Goal: Information Seeking & Learning: Learn about a topic

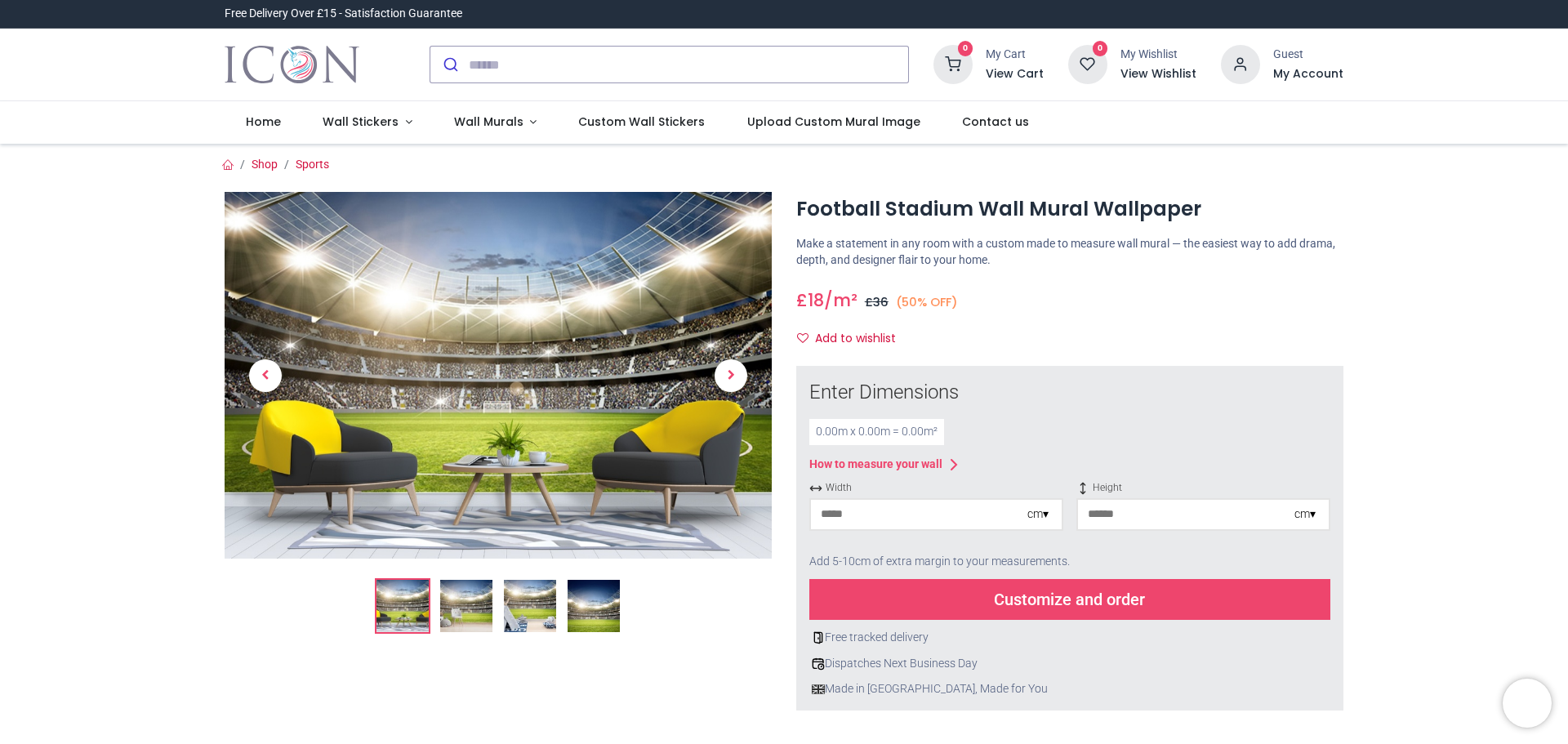
click at [461, 613] on img at bounding box center [466, 606] width 52 height 52
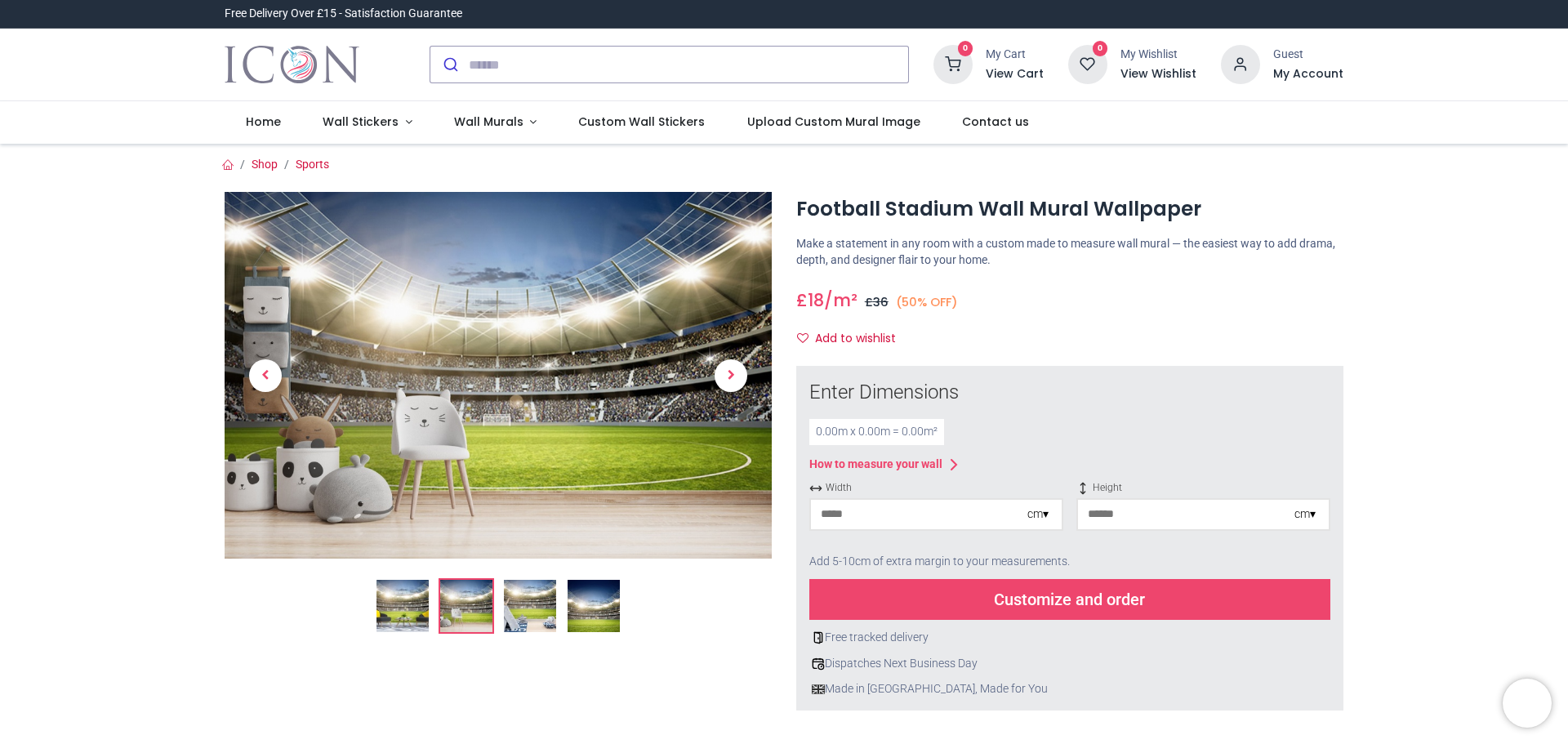
click at [522, 603] on img at bounding box center [530, 606] width 52 height 52
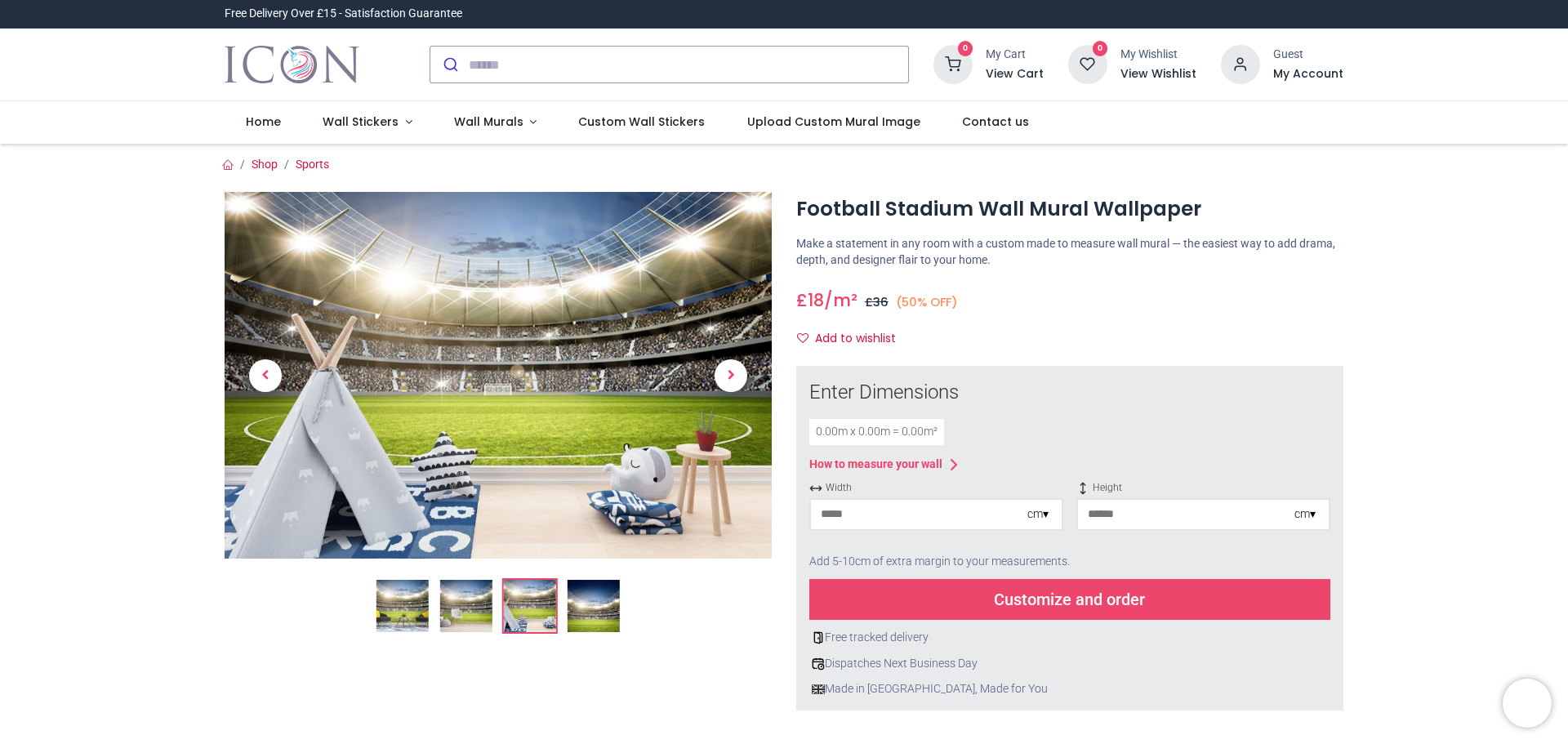
click at [599, 605] on img at bounding box center [593, 606] width 52 height 52
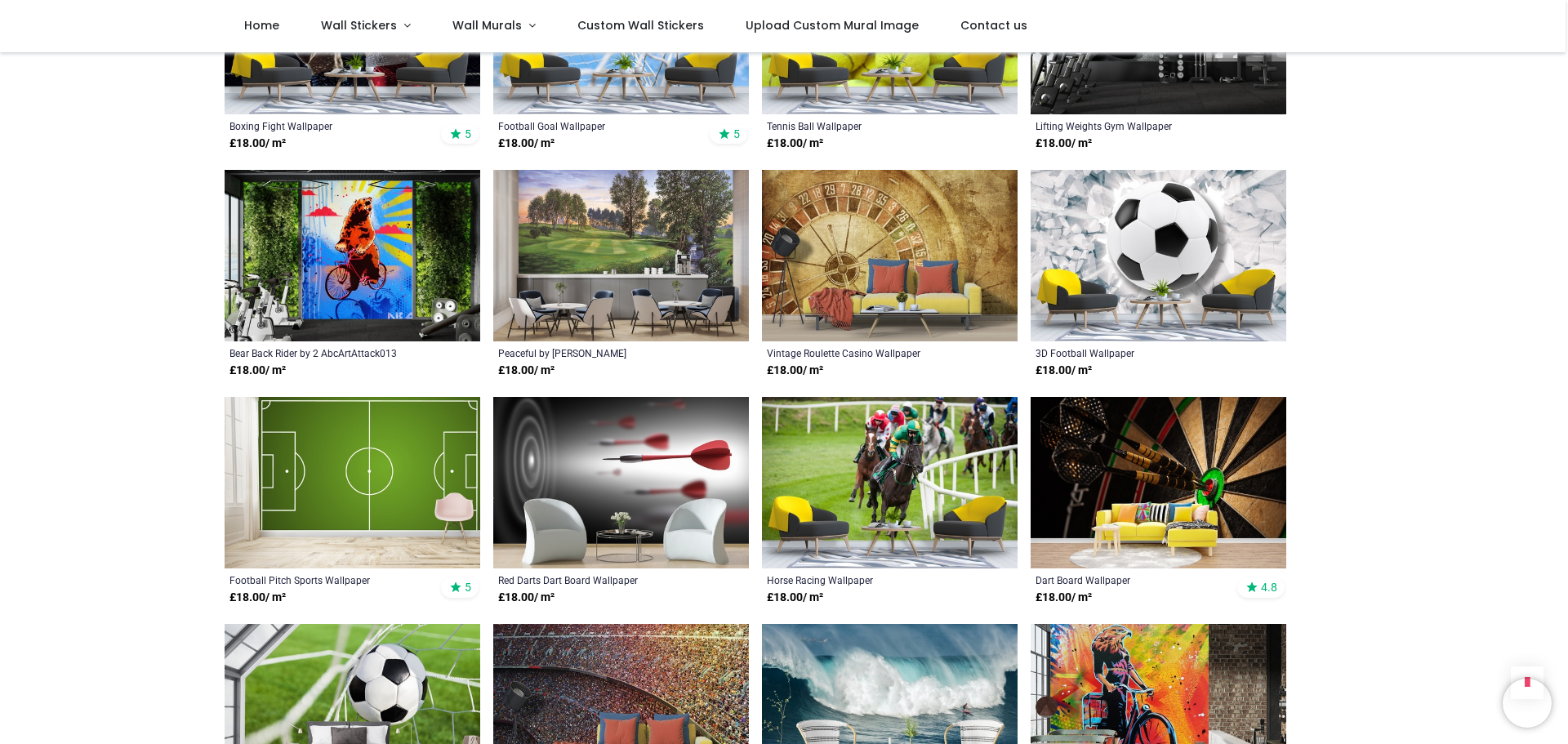
scroll to position [1143, 0]
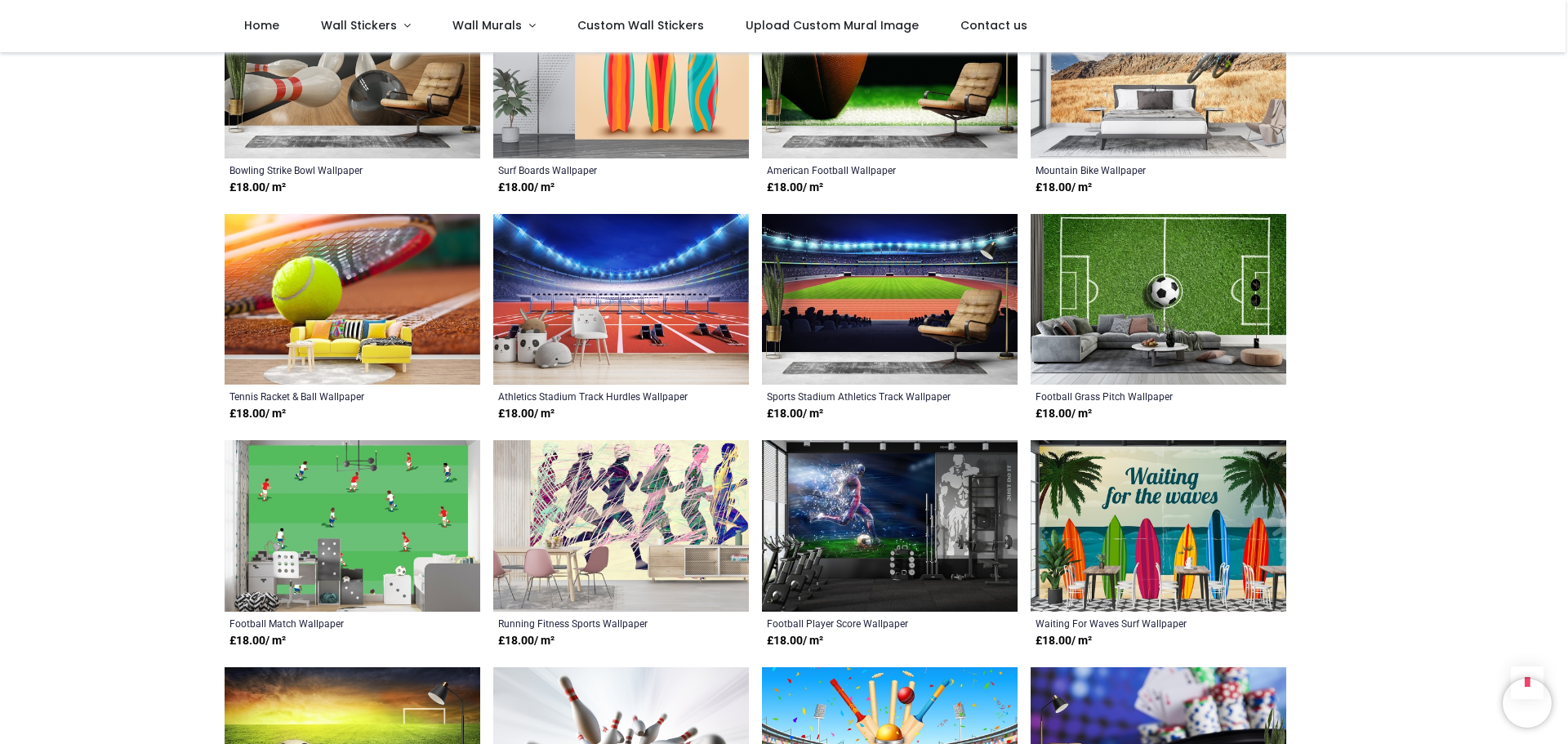
scroll to position [2205, 0]
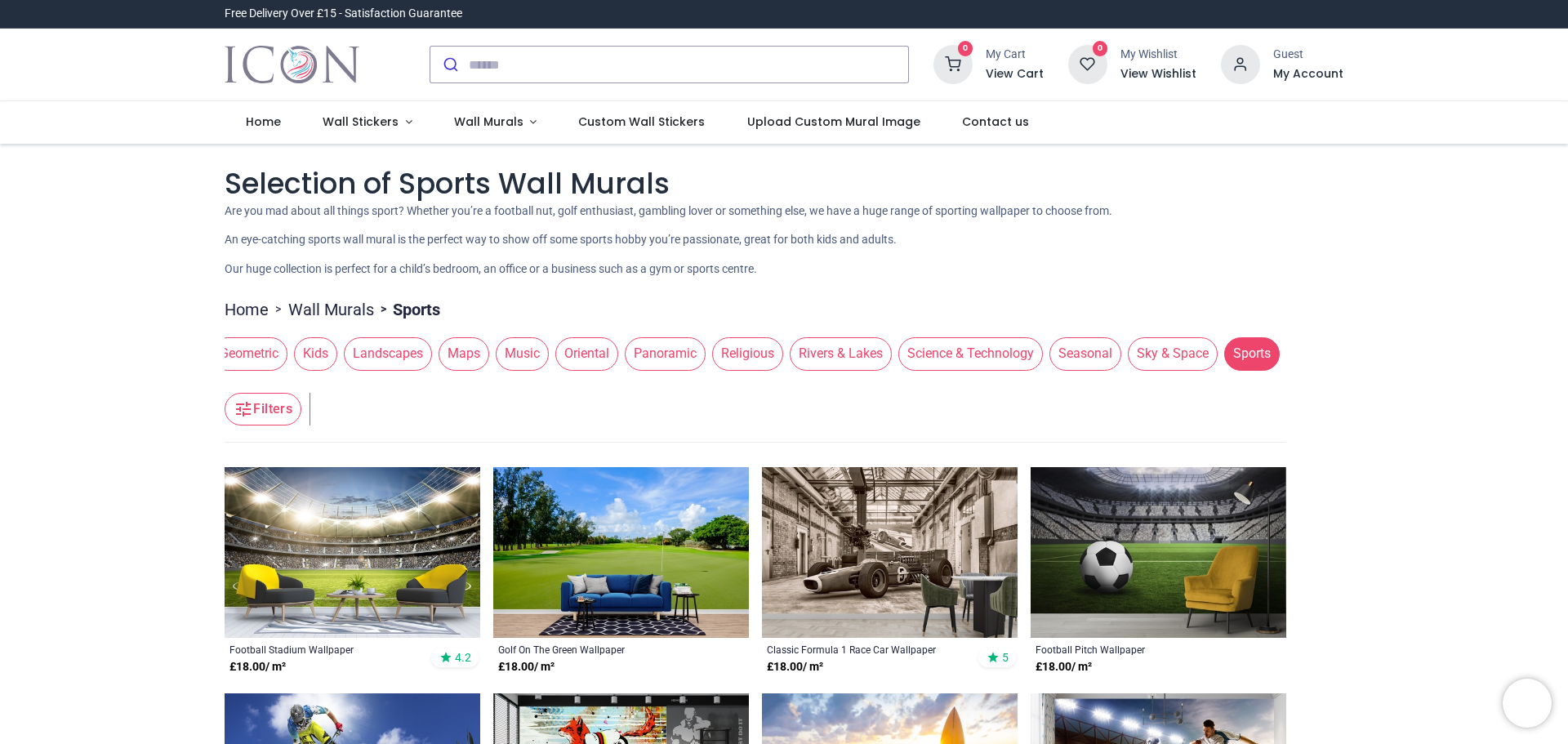
drag, startPoint x: 1195, startPoint y: 360, endPoint x: 131, endPoint y: 339, distance: 1064.1
drag, startPoint x: 1089, startPoint y: 353, endPoint x: 749, endPoint y: 359, distance: 340.6
click at [742, 359] on div "Abstract Animals Banksy Beach & Ocean Chinoiserie Cities Fantasy Fine Art Flowe…" at bounding box center [755, 354] width 1061 height 46
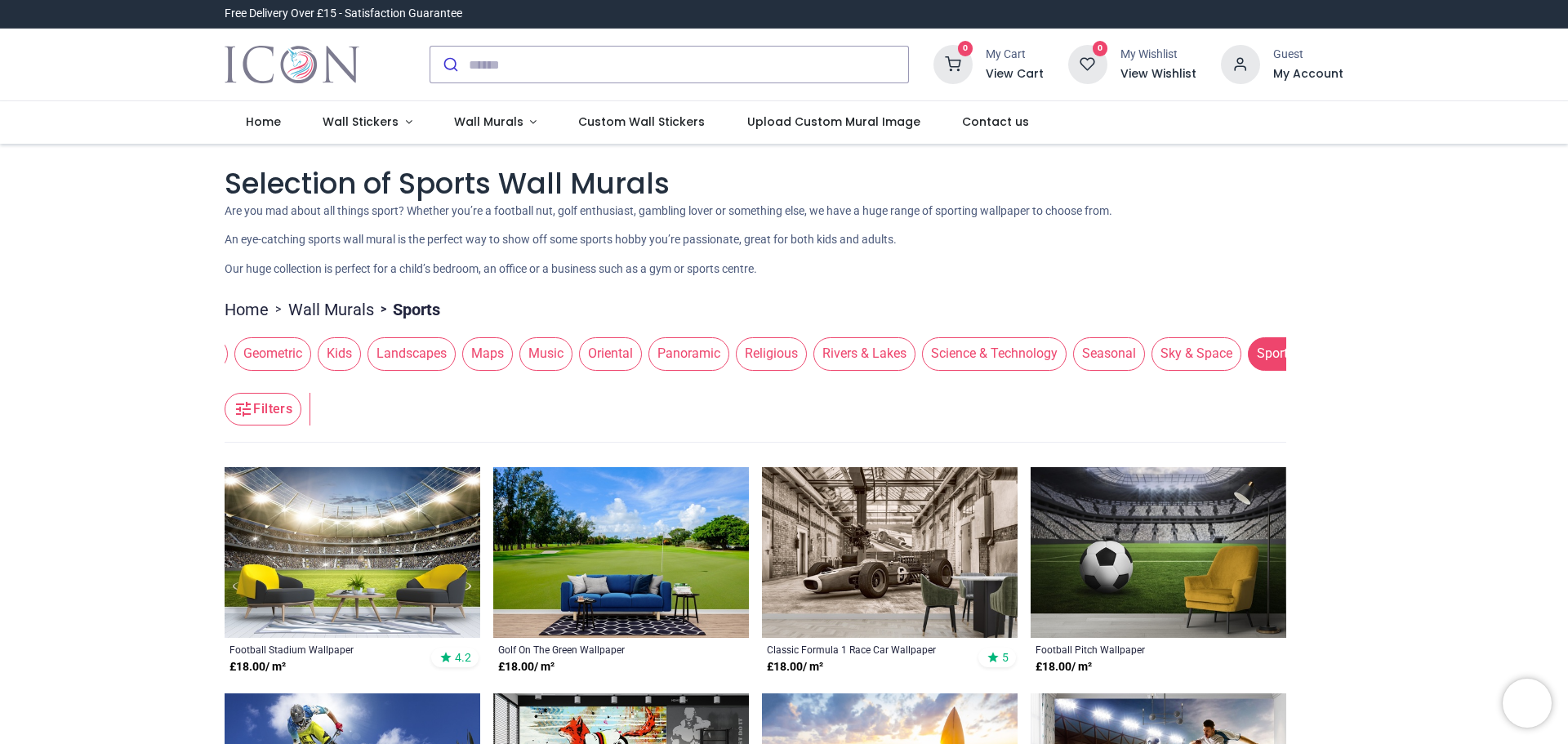
scroll to position [0, 870]
drag, startPoint x: 613, startPoint y: 358, endPoint x: 834, endPoint y: 354, distance: 221.3
click at [834, 354] on span "Rivers & Lakes" at bounding box center [872, 353] width 102 height 33
click at [701, 353] on span "Panoramic" at bounding box center [696, 353] width 81 height 33
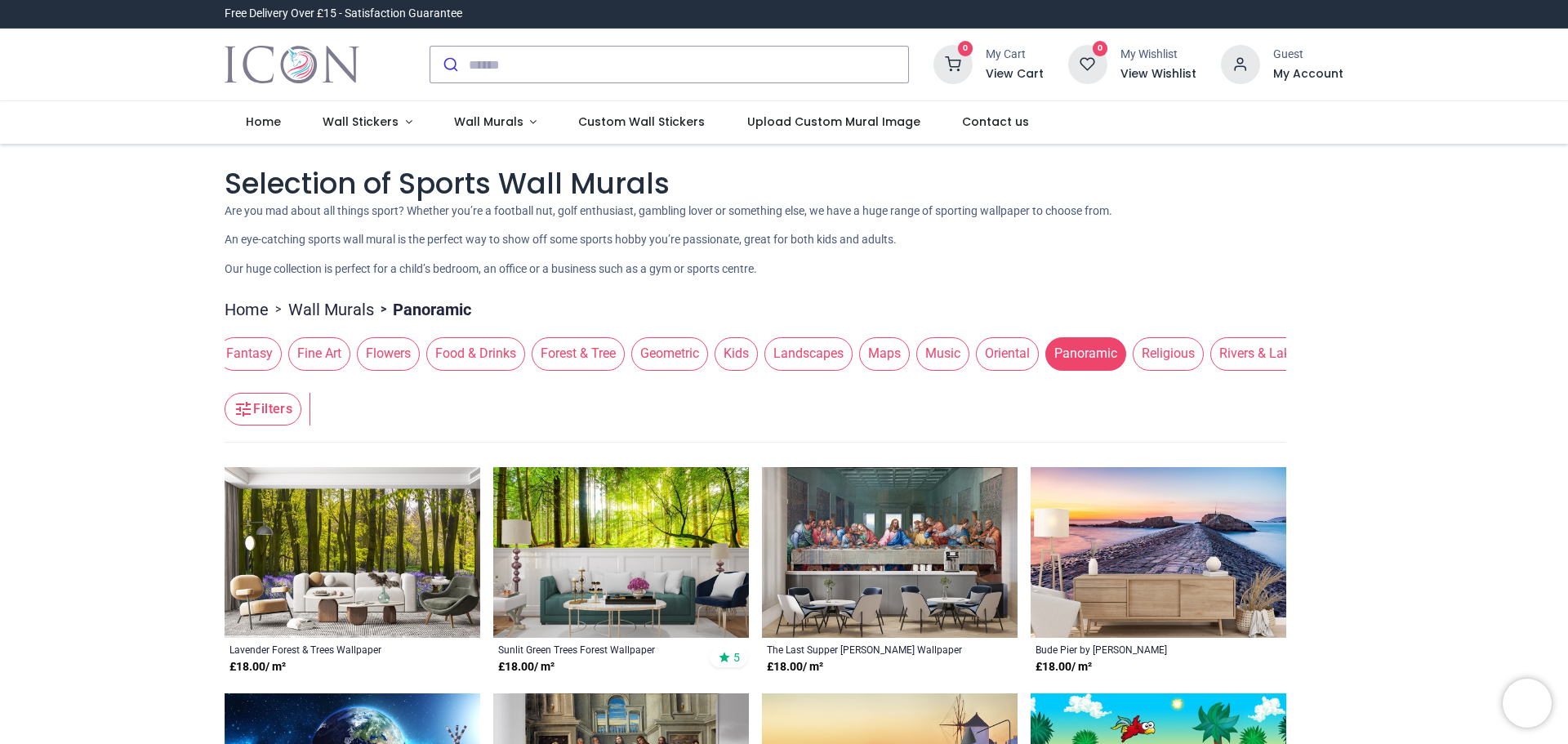
scroll to position [0, 407]
drag, startPoint x: 485, startPoint y: 358, endPoint x: 948, endPoint y: 354, distance: 463.0
click at [948, 354] on span "Maps" at bounding box center [958, 353] width 51 height 33
drag, startPoint x: 447, startPoint y: 350, endPoint x: 808, endPoint y: 351, distance: 360.9
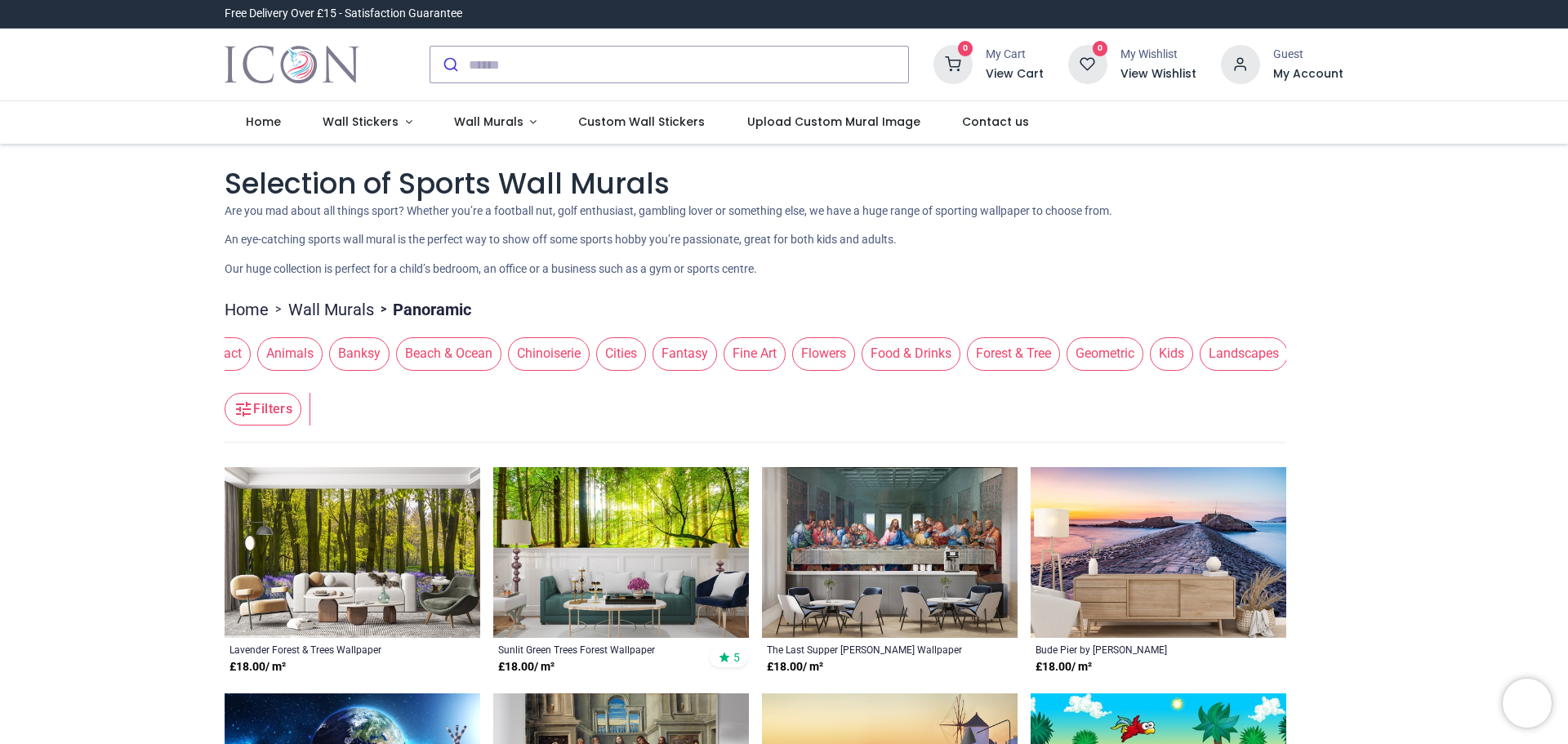
click at [808, 351] on span "Flowers" at bounding box center [823, 353] width 63 height 33
click at [677, 353] on span "Fantasy" at bounding box center [684, 353] width 65 height 33
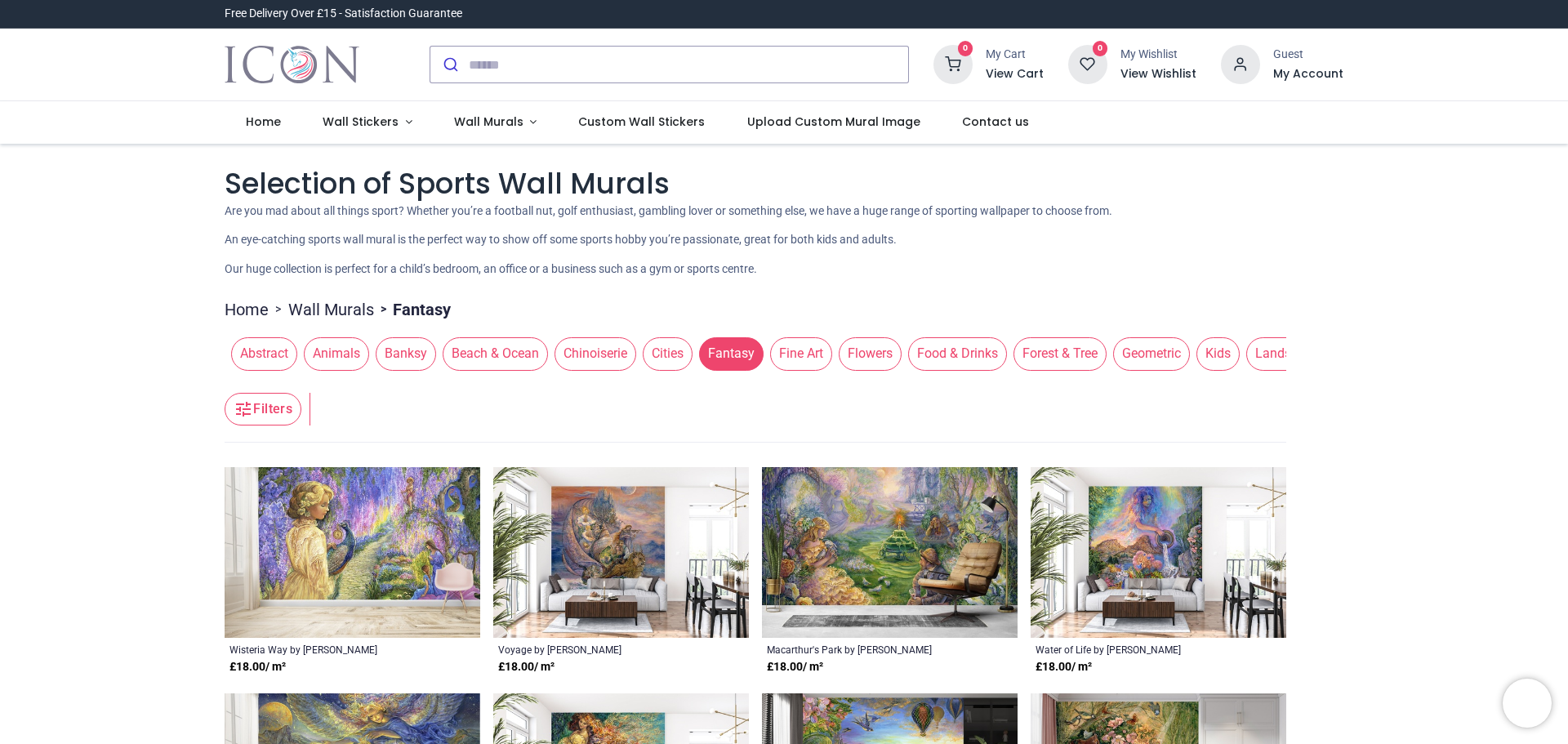
drag, startPoint x: 519, startPoint y: 349, endPoint x: 660, endPoint y: 349, distance: 140.4
click at [660, 349] on div "Abstract Animals Banksy Beach & Ocean Chinoiserie Cities Fantasy Fine Art Flowe…" at bounding box center [755, 354] width 1061 height 46
click at [660, 349] on span "Cities" at bounding box center [668, 353] width 50 height 33
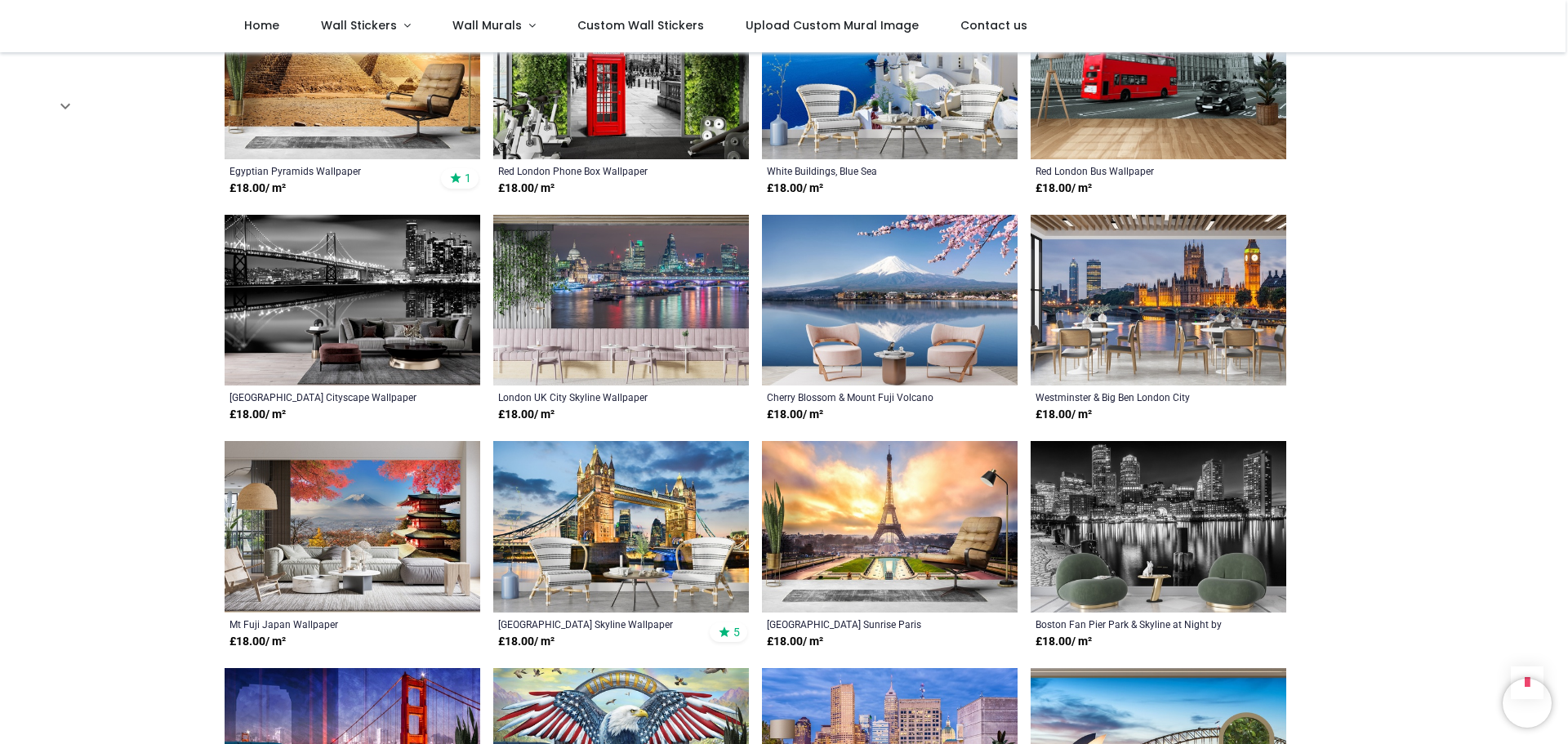
scroll to position [1061, 0]
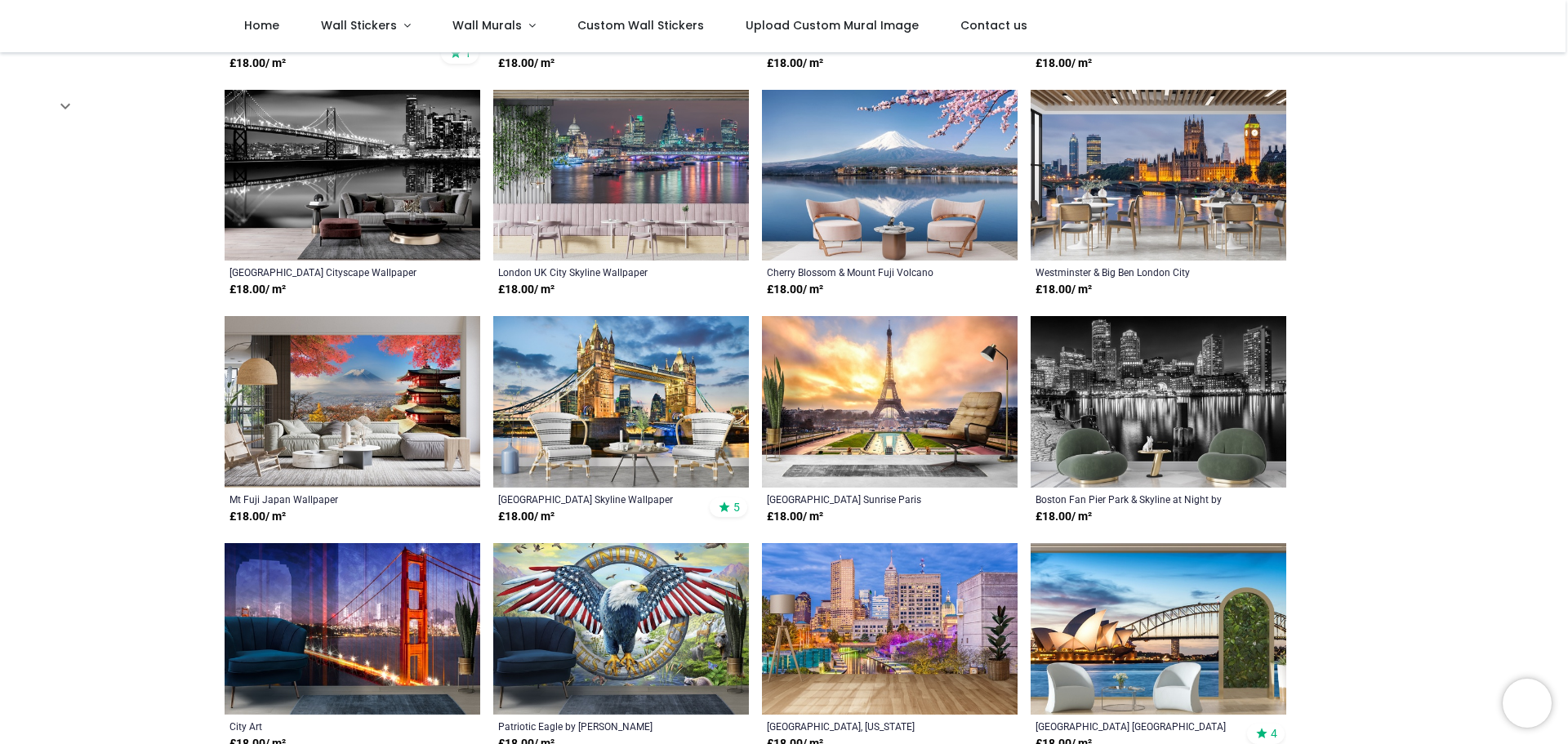
scroll to position [572, 0]
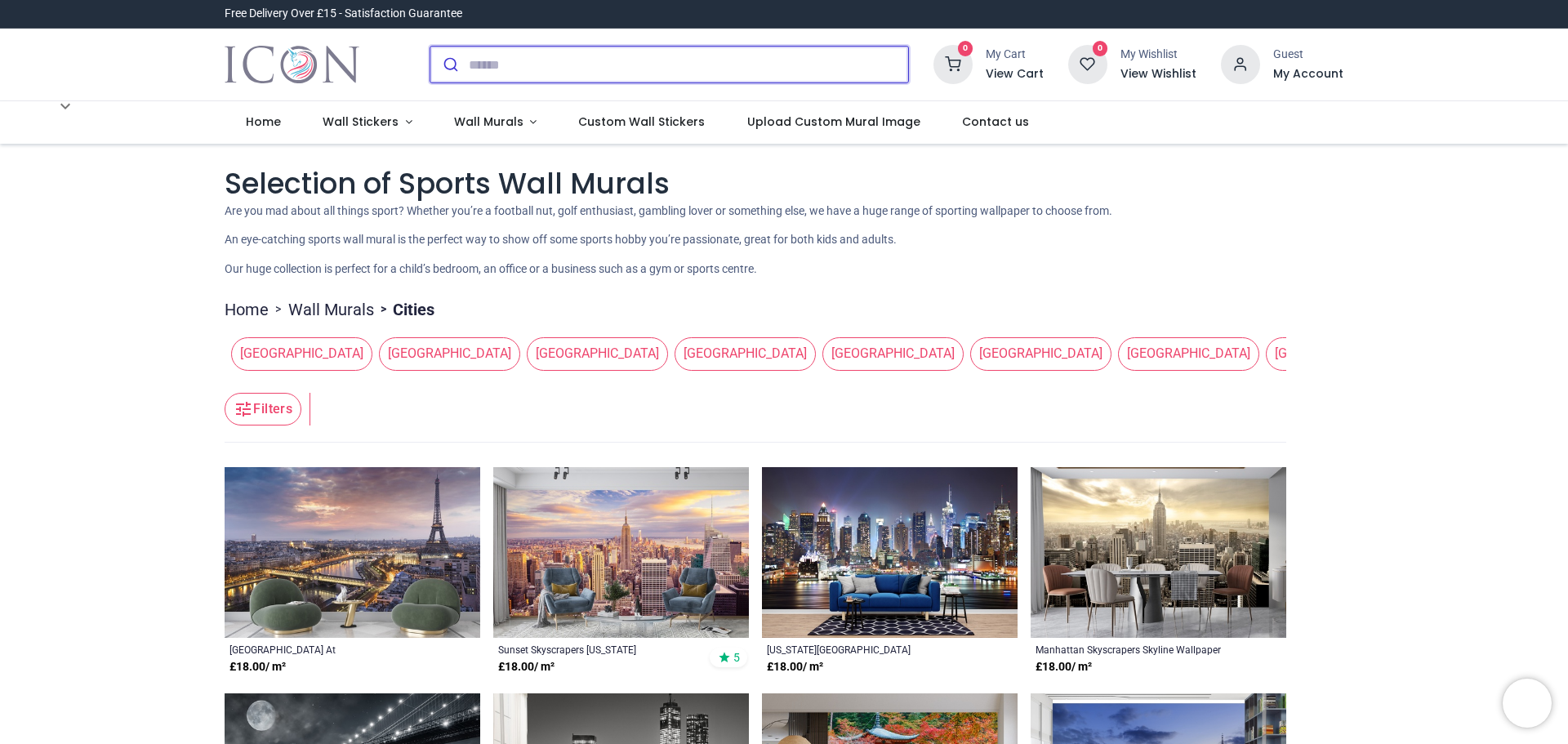
click at [649, 59] on input "search" at bounding box center [688, 65] width 439 height 36
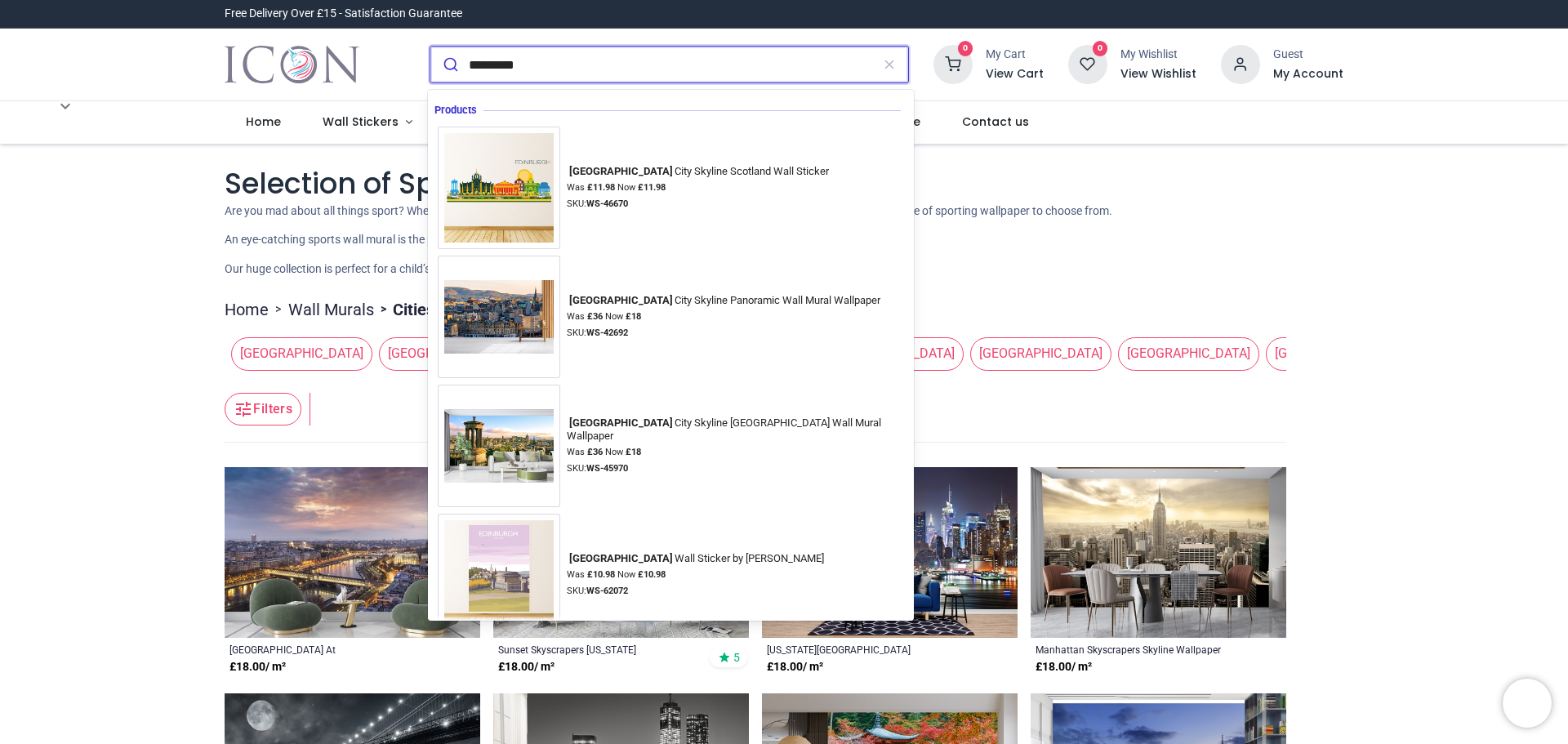
type input "*********"
click at [430, 47] on button "submit" at bounding box center [449, 65] width 38 height 36
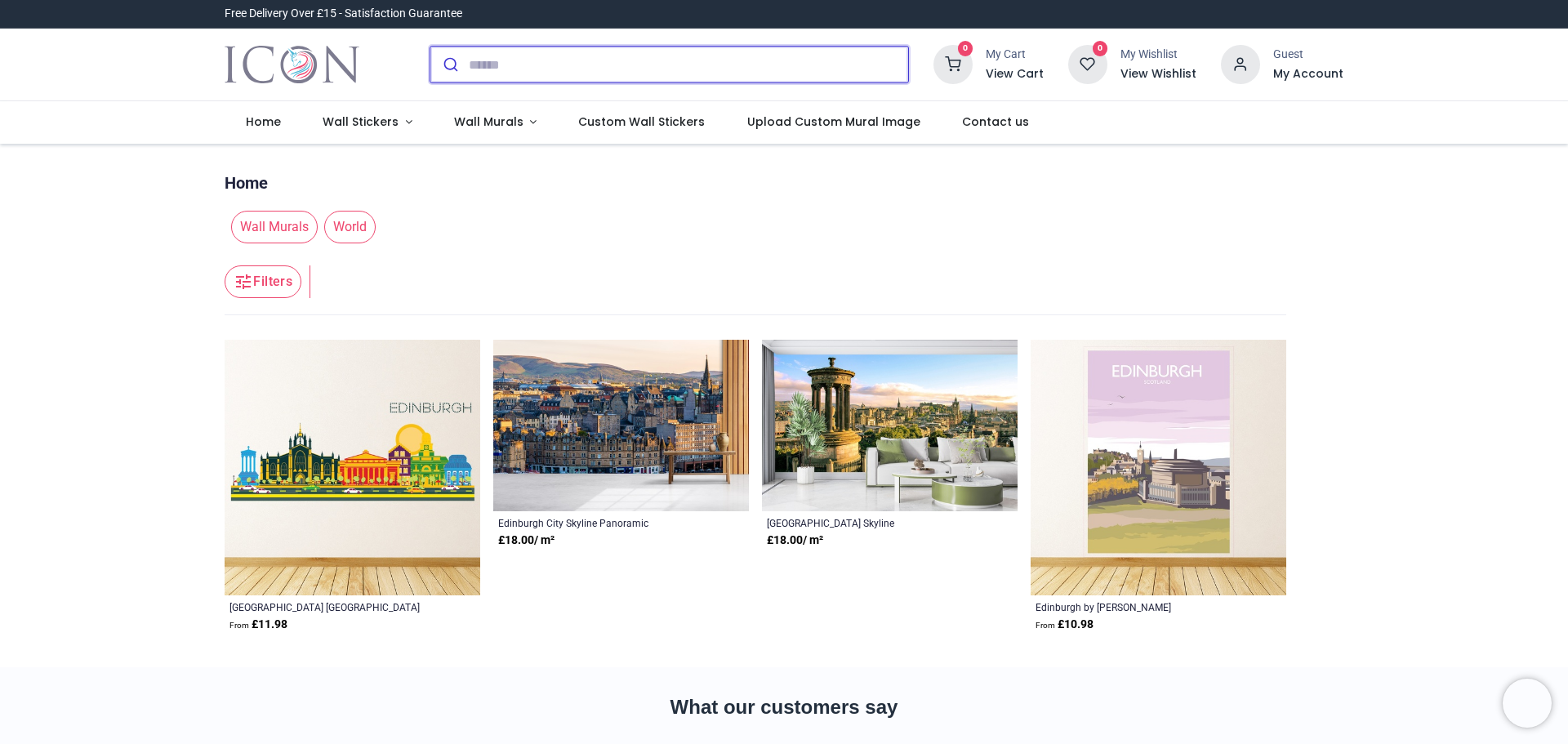
click at [556, 73] on input "search" at bounding box center [688, 65] width 439 height 36
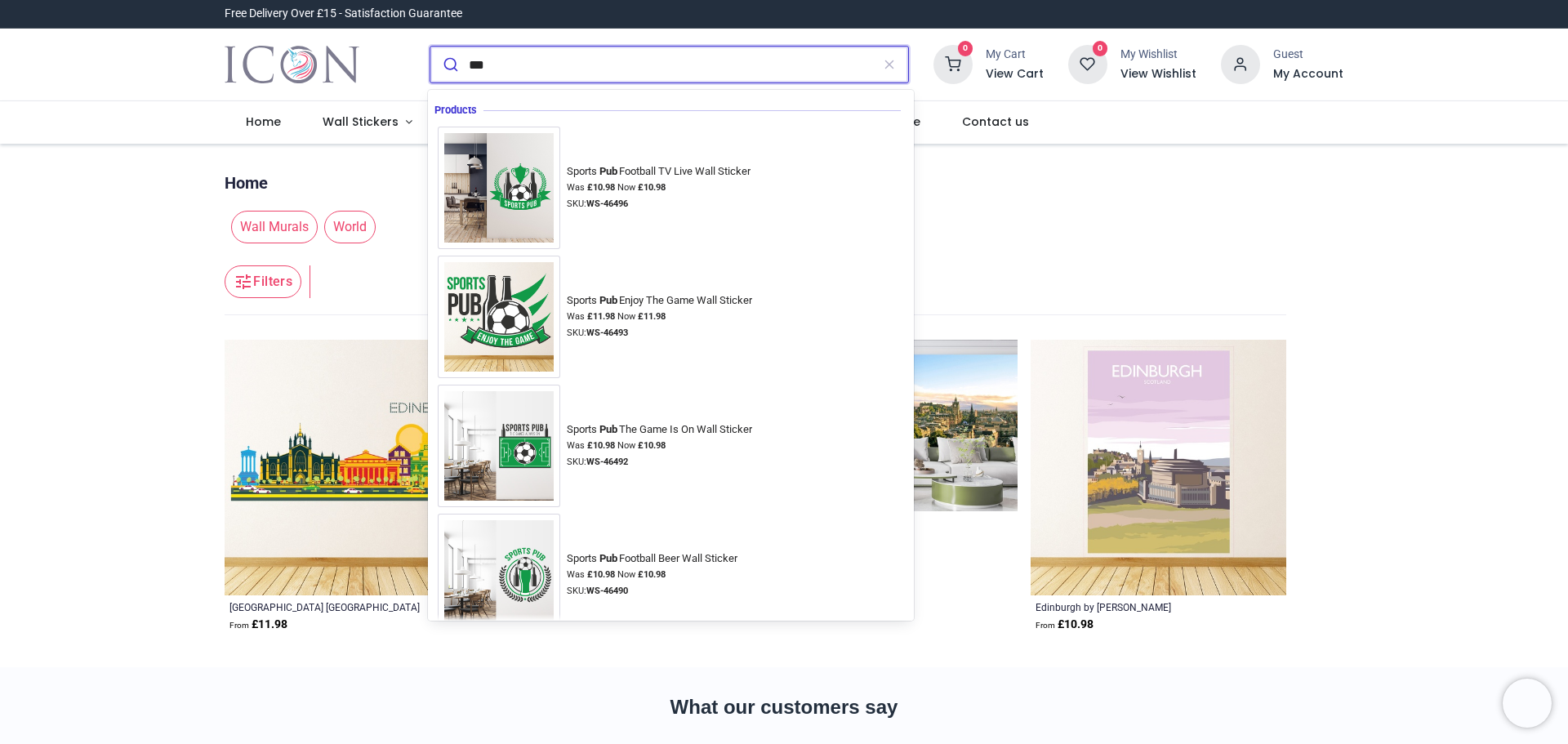
type input "***"
click at [430, 47] on button "submit" at bounding box center [449, 65] width 38 height 36
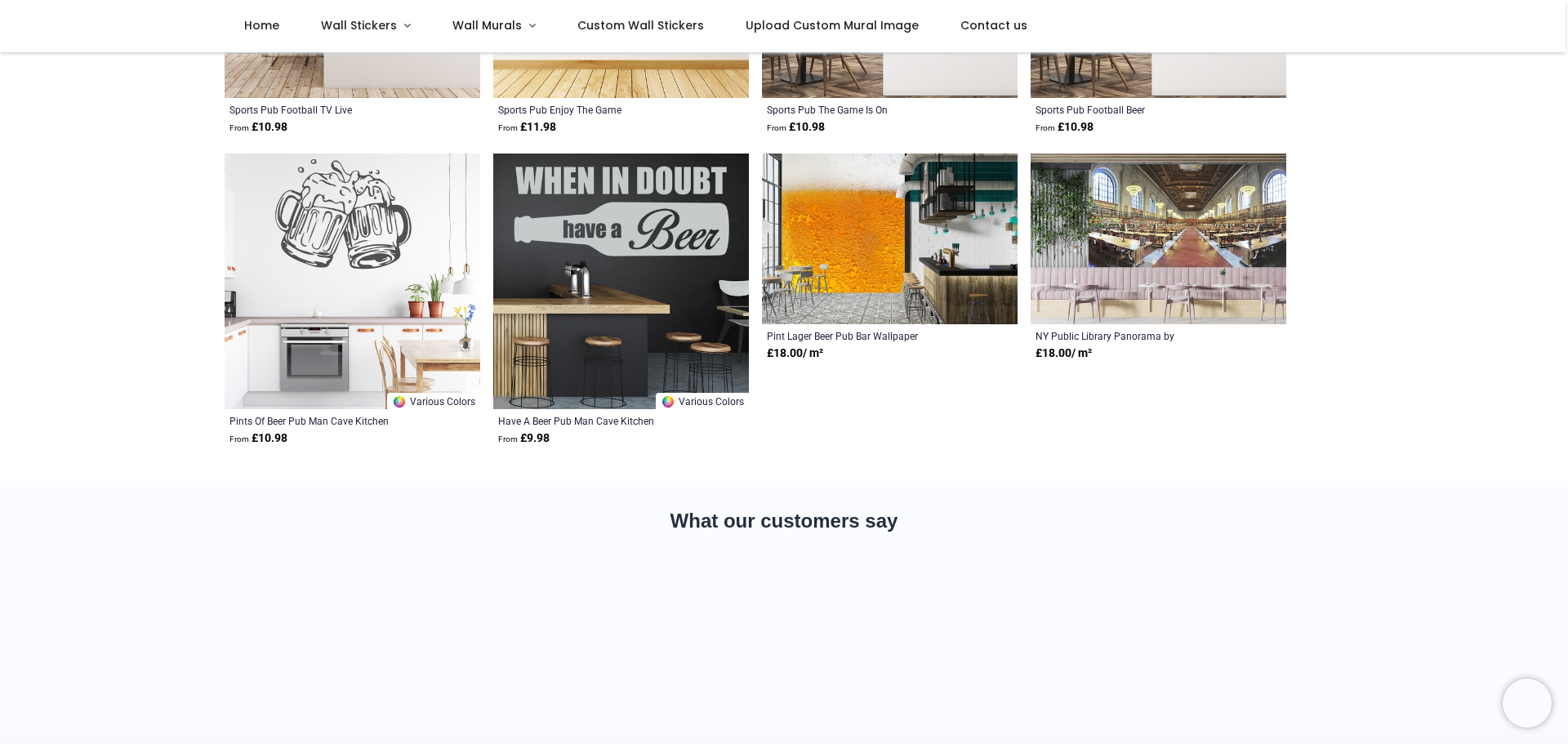
scroll to position [408, 0]
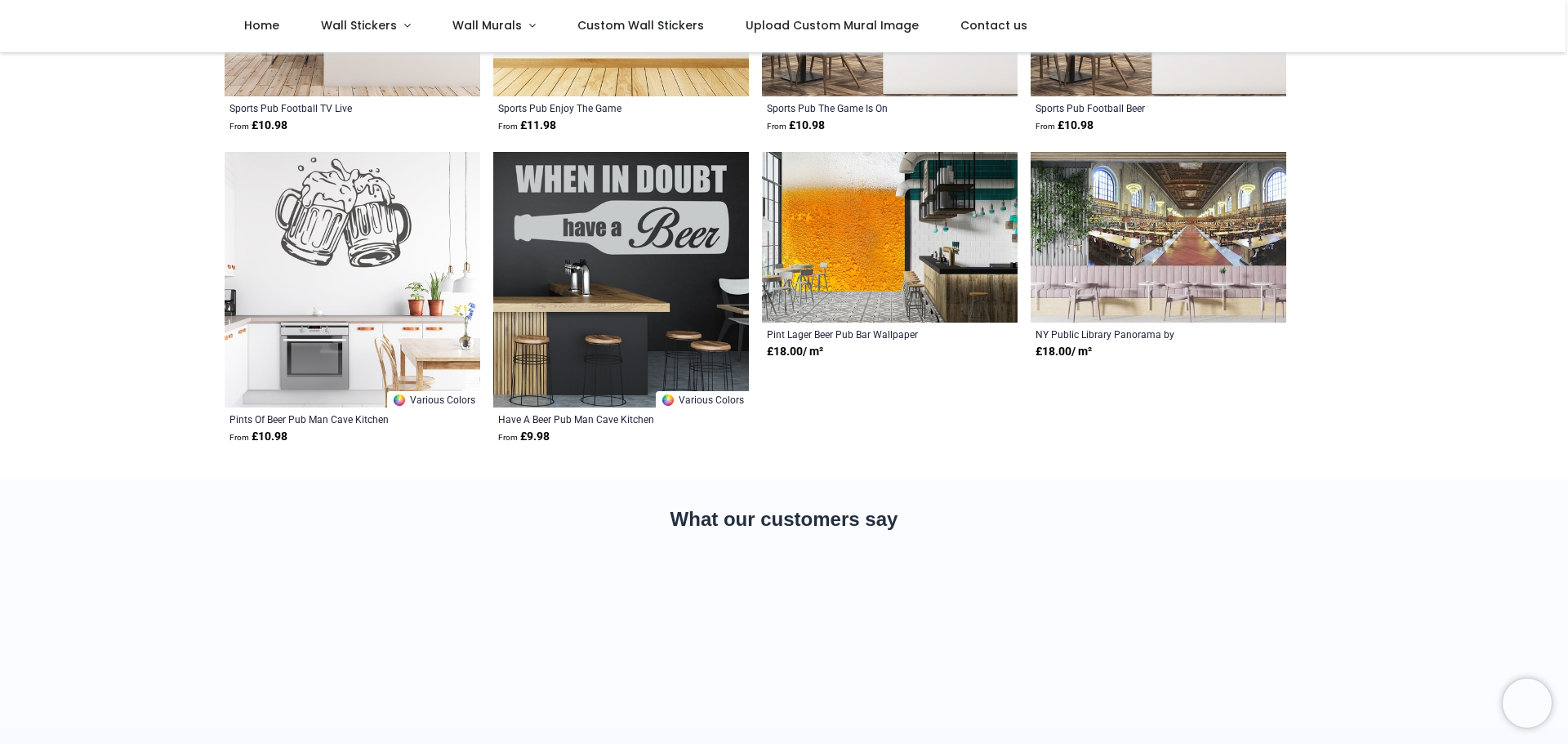
click at [657, 303] on img at bounding box center [621, 280] width 256 height 256
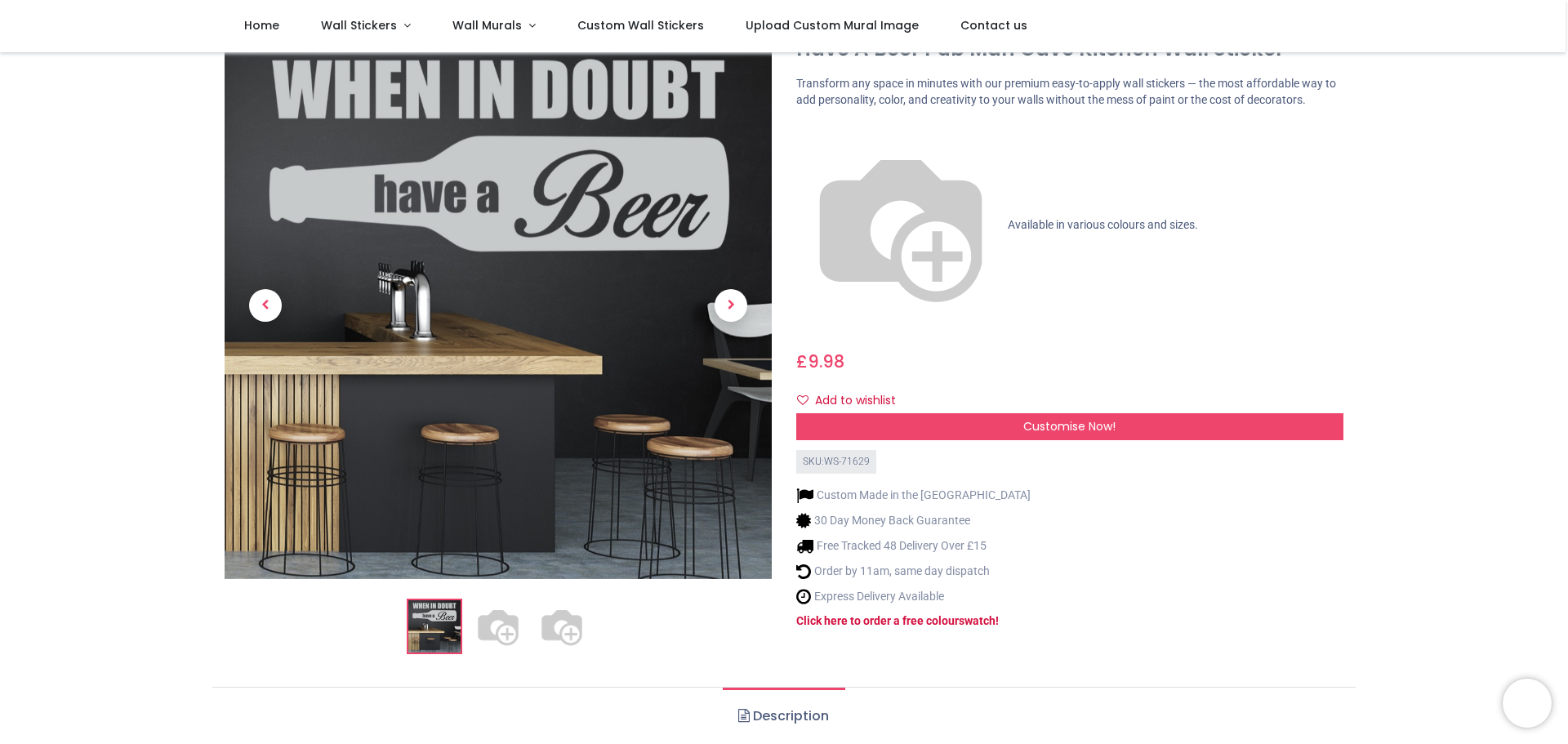
scroll to position [163, 0]
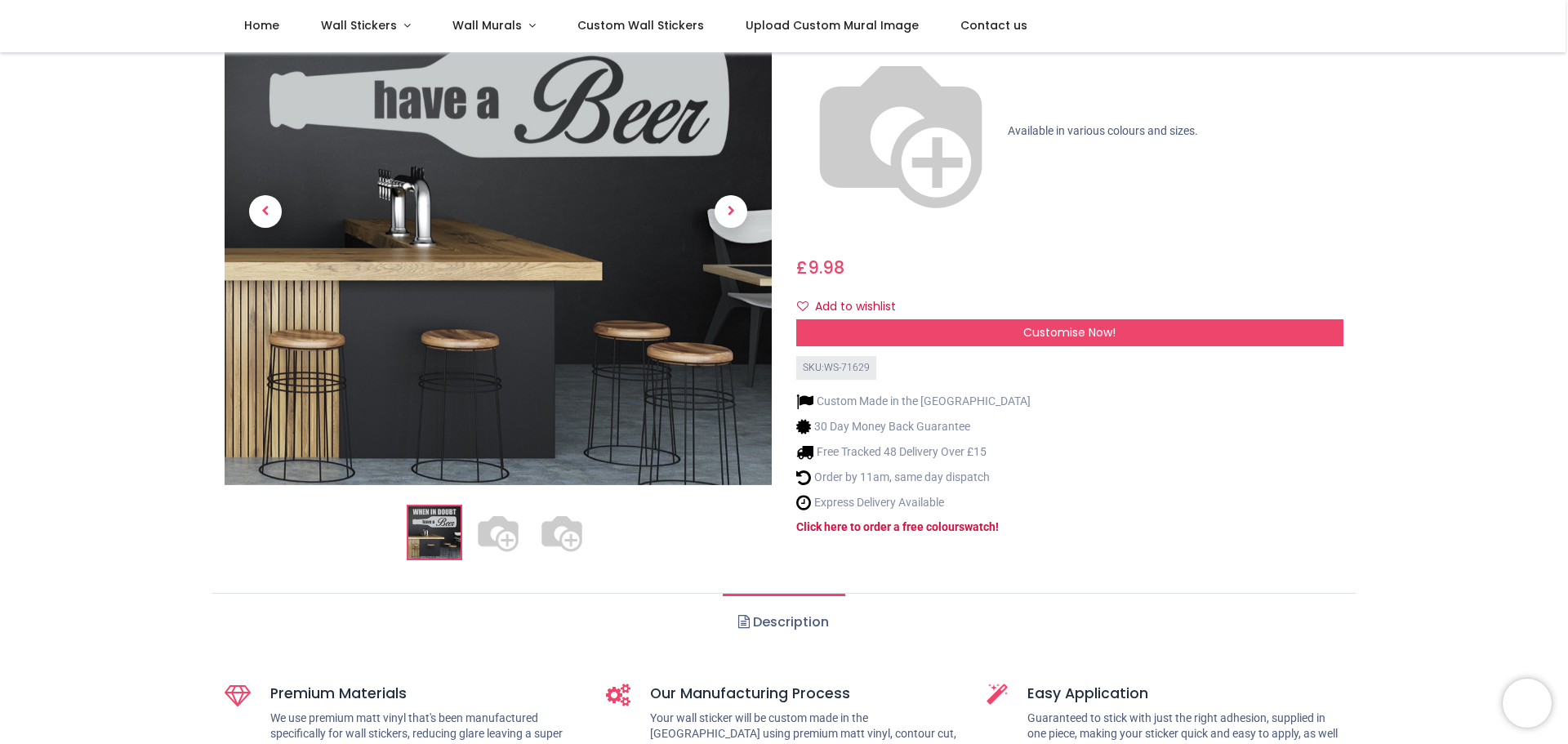
click at [504, 533] on img at bounding box center [498, 532] width 52 height 52
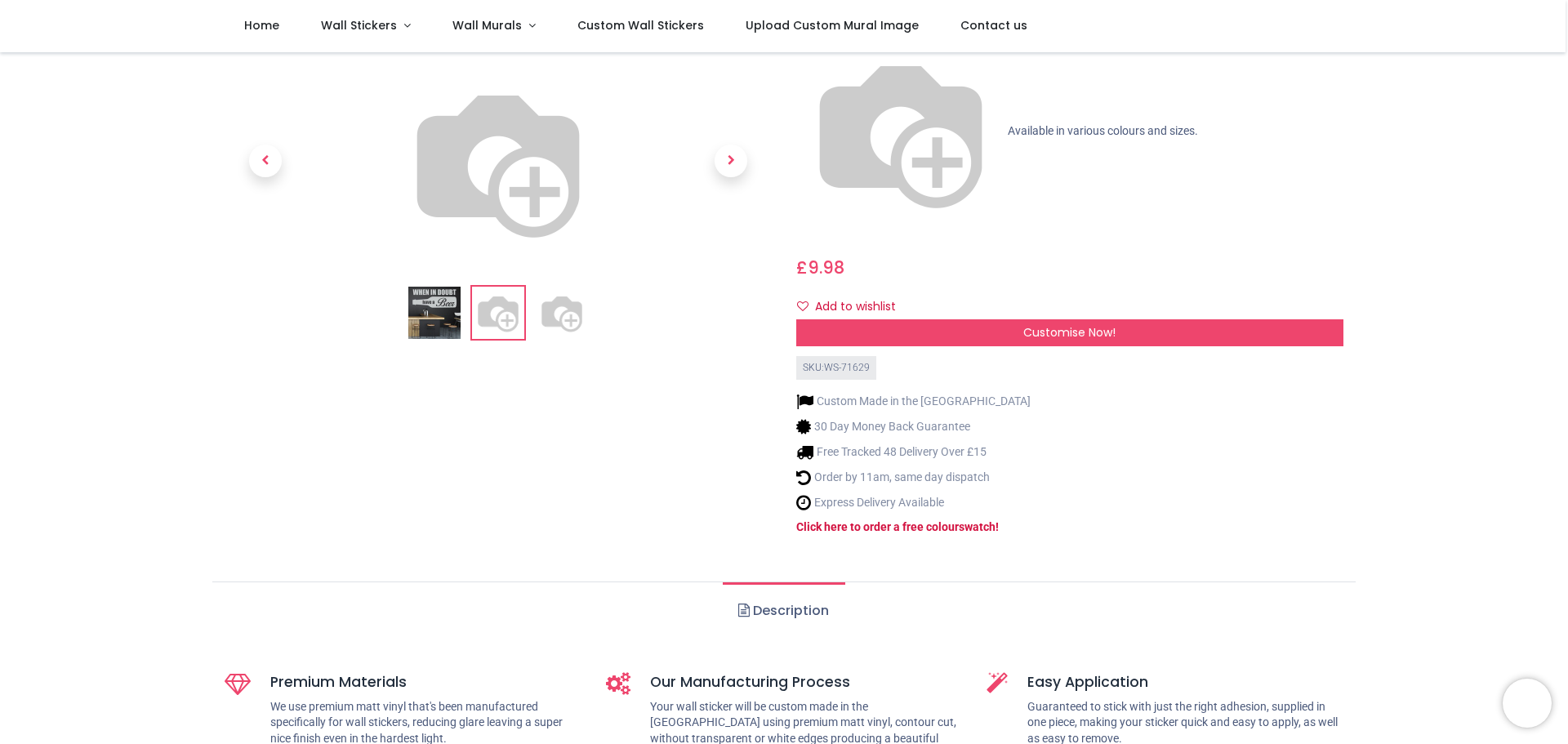
click at [440, 339] on img at bounding box center [434, 313] width 52 height 52
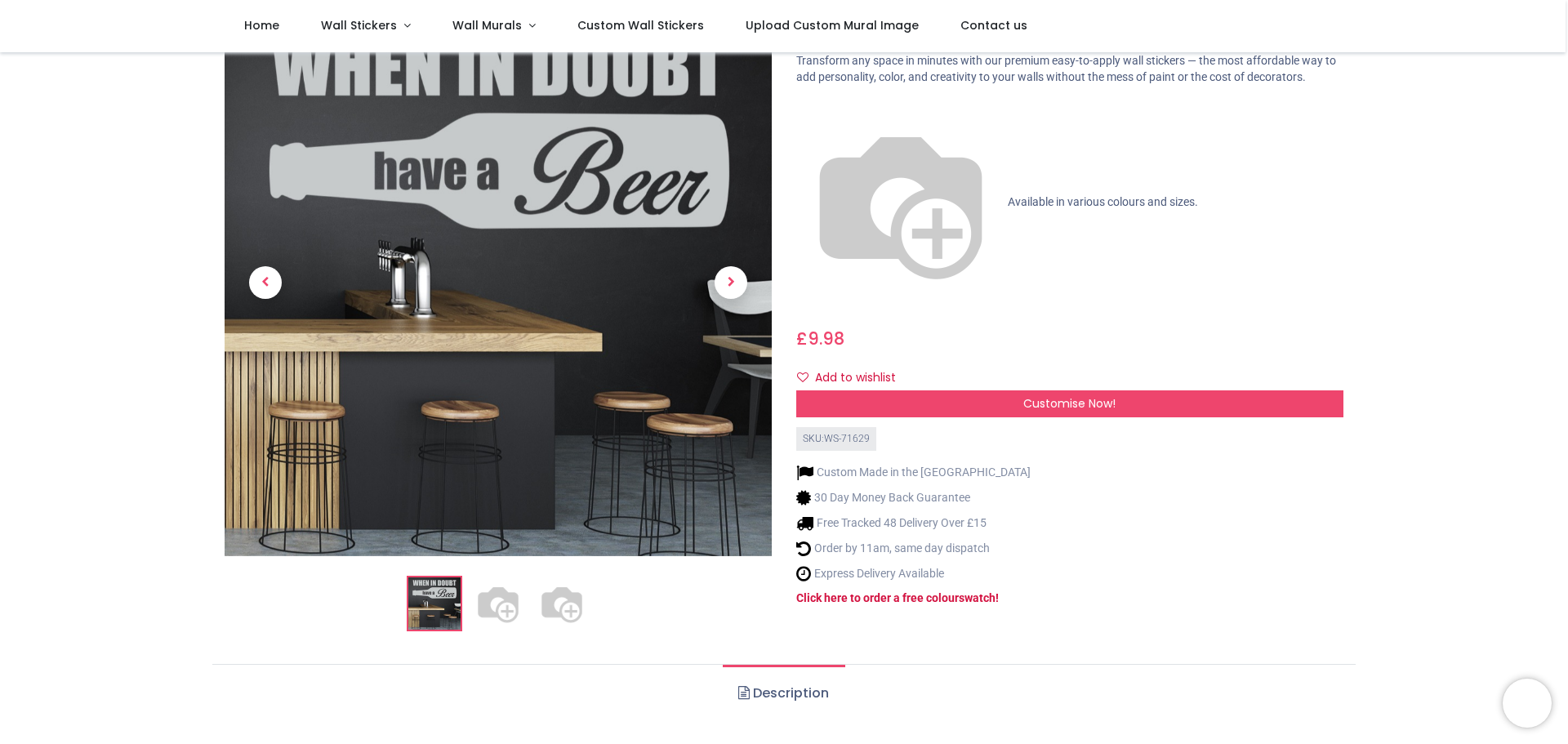
scroll to position [0, 0]
